Goal: Task Accomplishment & Management: Complete application form

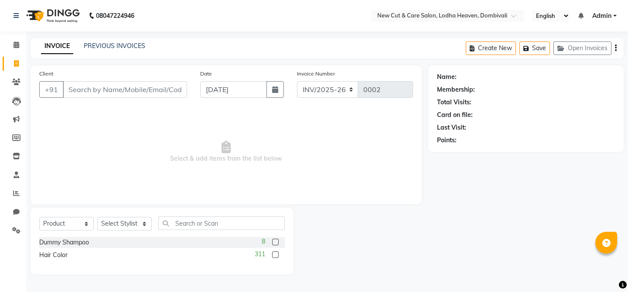
select select "product"
click at [348, 90] on select "INV/2025-26 V/2025 V/2025-26" at bounding box center [327, 89] width 61 height 17
select select "1846"
type input "0001"
click at [344, 95] on select "INV/2025-26 V/2025 V/2025-26" at bounding box center [327, 89] width 61 height 17
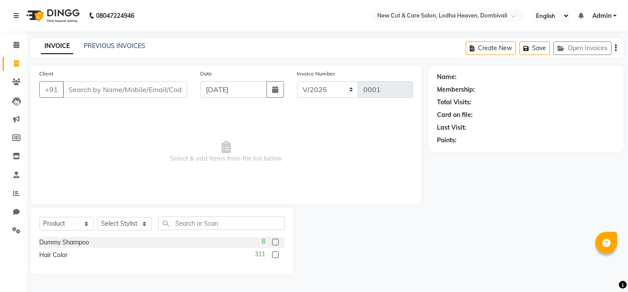
select select "918"
type input "0010"
click at [338, 90] on select "INV/2025-26 V/2025 V/2025-26" at bounding box center [327, 89] width 61 height 17
select select "8932"
type input "0002"
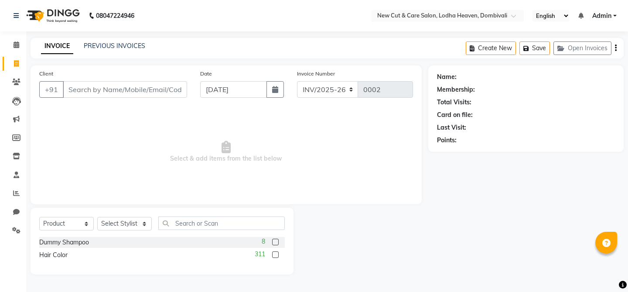
click at [338, 94] on select "INV/2025-26 V/2025 V/2025-26" at bounding box center [327, 89] width 61 height 17
select select "1846"
type input "0001"
click at [338, 94] on select "INV/2025-26 V/2025 V/2025-26" at bounding box center [327, 89] width 61 height 17
select select "918"
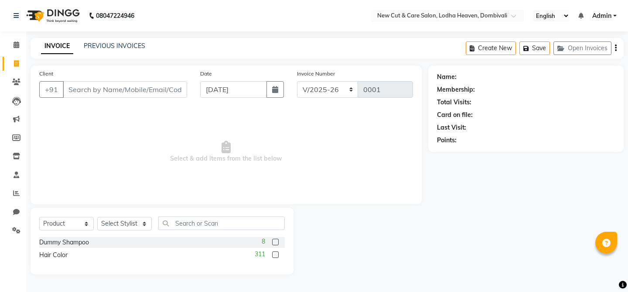
type input "0010"
click at [334, 95] on select "INV/2025-26 V/2025 V/2025-26" at bounding box center [327, 89] width 61 height 17
select select "1846"
type input "0001"
click at [328, 81] on select "INV/2025-26 V/2025 V/2025-26" at bounding box center [327, 89] width 61 height 17
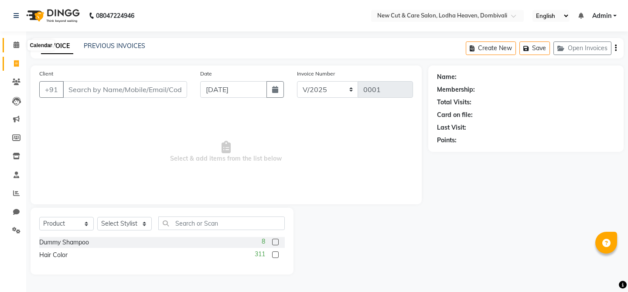
click at [10, 43] on span at bounding box center [16, 45] width 15 height 10
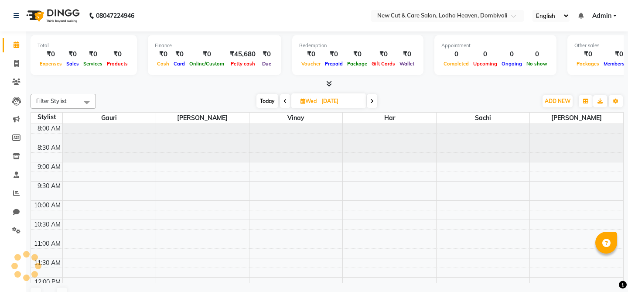
scroll to position [339, 0]
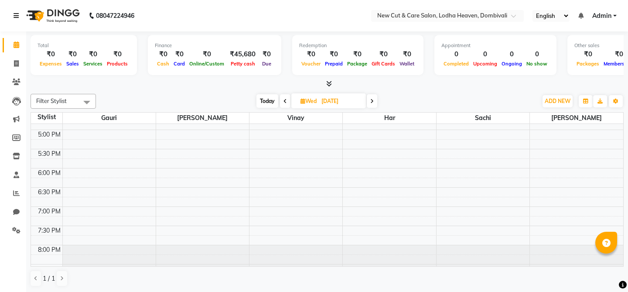
click at [14, 18] on icon at bounding box center [16, 16] width 5 height 6
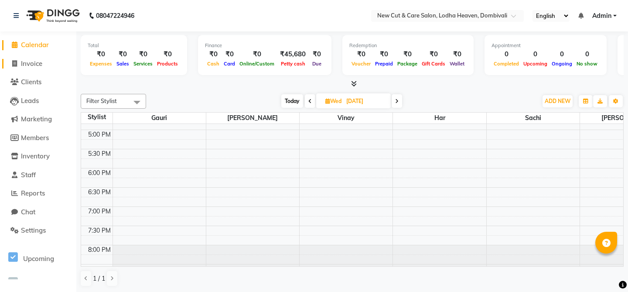
click at [37, 61] on span "Invoice" at bounding box center [31, 63] width 21 height 8
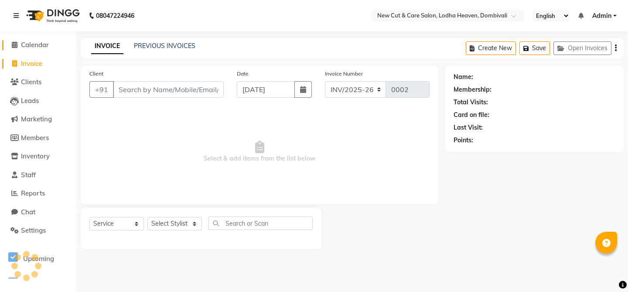
select select "product"
click at [47, 46] on span "Calendar" at bounding box center [35, 45] width 28 height 8
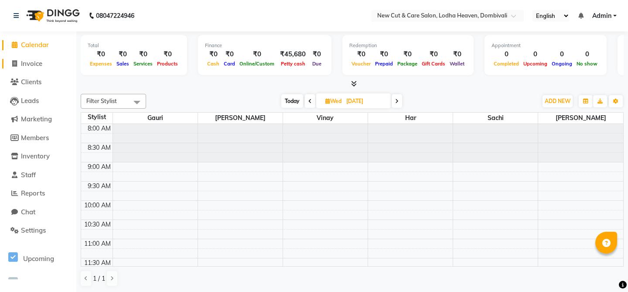
click at [17, 63] on span at bounding box center [14, 64] width 13 height 10
select select "service"
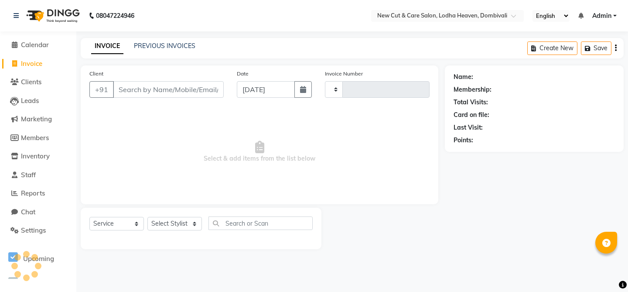
type input "0002"
select select "8932"
select select "product"
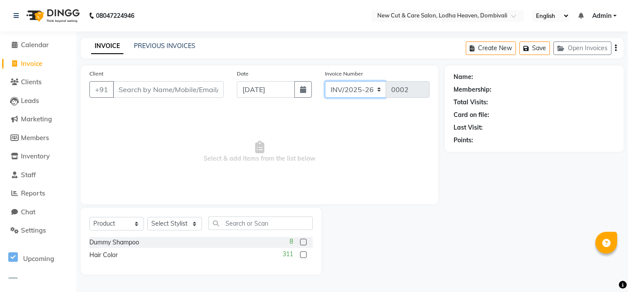
click at [362, 95] on select "INV/2025-26 V/2025 V/2025-26" at bounding box center [355, 89] width 61 height 17
select select "1846"
type input "0001"
click at [366, 88] on select "INV/2025-26 V/2025 V/2025-26" at bounding box center [355, 89] width 61 height 17
select select "918"
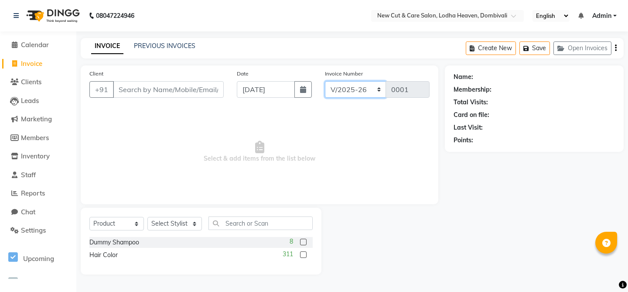
type input "0010"
click at [331, 154] on span "Select & add items from the list below" at bounding box center [259, 151] width 340 height 87
click at [339, 176] on span "Select & add items from the list below" at bounding box center [259, 151] width 340 height 87
click at [124, 223] on select "Select Service Product Membership Package Voucher Prepaid Gift Card" at bounding box center [116, 224] width 54 height 14
select select "service"
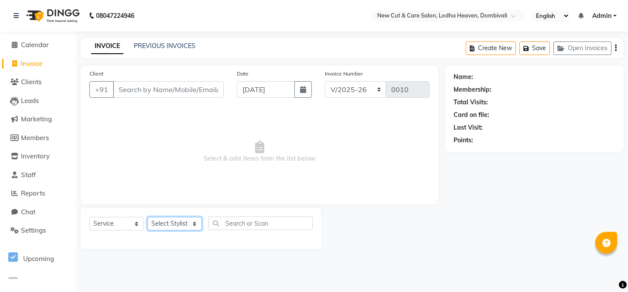
click at [187, 227] on select "Select Stylist Gauri Har [PERSON_NAME] Sachi [PERSON_NAME] [PERSON_NAME]" at bounding box center [174, 224] width 54 height 14
select select "68044"
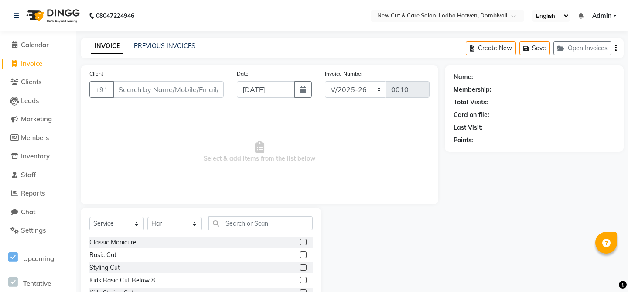
click at [303, 241] on label at bounding box center [303, 241] width 7 height 7
click at [303, 241] on input "checkbox" at bounding box center [303, 242] width 6 height 6
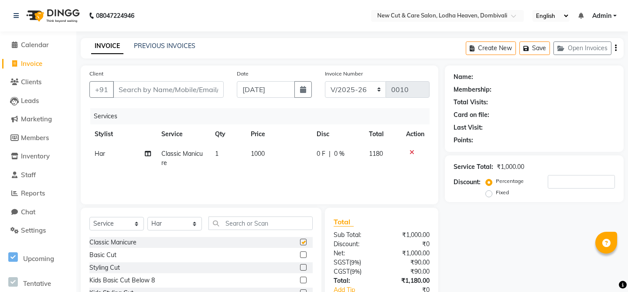
checkbox input "false"
click at [303, 256] on label at bounding box center [303, 254] width 7 height 7
click at [303, 256] on input "checkbox" at bounding box center [303, 255] width 6 height 6
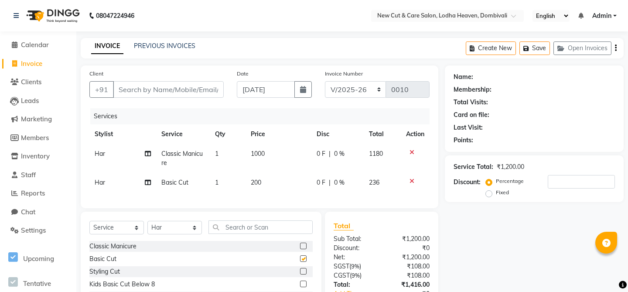
checkbox input "false"
